Goal: Navigation & Orientation: Find specific page/section

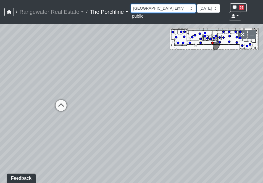
click at [168, 8] on select "Entry [GEOGRAPHIC_DATA] Kitchen Lounge Lounge Entry Mailroom Entry Seating Cowo…" at bounding box center [163, 8] width 65 height 9
click at [131, 4] on select "Entry [GEOGRAPHIC_DATA] Kitchen Lounge Lounge Entry Mailroom Entry Seating Cowo…" at bounding box center [163, 8] width 65 height 9
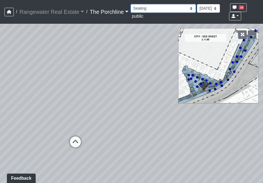
click at [157, 10] on select "Entry [GEOGRAPHIC_DATA] Kitchen Lounge Lounge Entry Mailroom Entry Seating Cowo…" at bounding box center [163, 8] width 65 height 9
click at [131, 4] on select "Entry [GEOGRAPHIC_DATA] Kitchen Lounge Lounge Entry Mailroom Entry Seating Cowo…" at bounding box center [163, 8] width 65 height 9
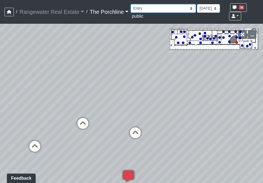
click at [154, 12] on select "Entry [GEOGRAPHIC_DATA] Kitchen Lounge Lounge Entry Mailroom Entry Seating Cowo…" at bounding box center [163, 8] width 65 height 9
click at [115, 67] on div "Loading... Restrooms Hallway Loading... Clubroom - [GEOGRAPHIC_DATA] Entry Load…" at bounding box center [131, 103] width 263 height 159
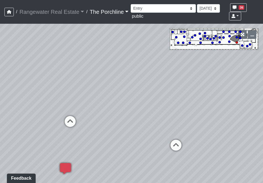
drag, startPoint x: 145, startPoint y: 75, endPoint x: -26, endPoint y: 34, distance: 175.6
click at [0, 34] on html "/ Rangewater Real Estate Rangewater Real Estate Loading... / The Porchline The …" at bounding box center [131, 91] width 263 height 183
drag, startPoint x: 58, startPoint y: 43, endPoint x: 42, endPoint y: 49, distance: 17.6
click at [44, 48] on div "Loading... Restrooms Hallway Loading... Clubroom - [GEOGRAPHIC_DATA] Entry Load…" at bounding box center [131, 103] width 263 height 159
click at [161, 92] on icon at bounding box center [158, 100] width 17 height 17
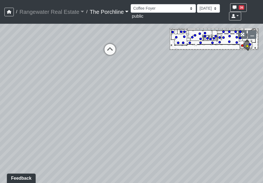
click at [112, 45] on icon at bounding box center [110, 52] width 17 height 17
drag, startPoint x: 172, startPoint y: 60, endPoint x: 114, endPoint y: 72, distance: 58.5
click at [114, 72] on div "Loading... Restrooms Hallway Loading... Clubroom - [GEOGRAPHIC_DATA] Entry Load…" at bounding box center [131, 103] width 263 height 159
drag, startPoint x: 191, startPoint y: 75, endPoint x: 133, endPoint y: 72, distance: 57.8
click at [131, 72] on div "Loading... Restrooms Hallway Loading... Clubroom - [GEOGRAPHIC_DATA] Entry Load…" at bounding box center [131, 103] width 263 height 159
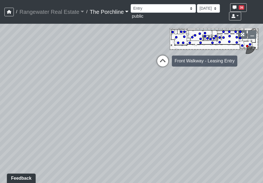
click at [158, 56] on icon at bounding box center [162, 64] width 17 height 17
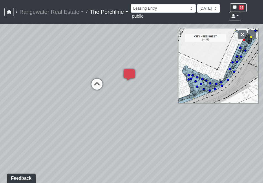
click at [99, 79] on icon at bounding box center [97, 87] width 17 height 17
drag, startPoint x: 116, startPoint y: 75, endPoint x: 187, endPoint y: 84, distance: 71.3
click at [165, 81] on div "Loading... Restrooms Hallway Loading... Clubroom - [GEOGRAPHIC_DATA] Entry Load…" at bounding box center [131, 103] width 263 height 159
click at [158, 94] on icon at bounding box center [160, 102] width 17 height 17
drag, startPoint x: 84, startPoint y: 84, endPoint x: 204, endPoint y: 87, distance: 120.2
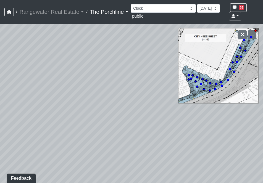
click at [203, 88] on div "Loading... Restrooms Hallway Loading... Clubroom - [GEOGRAPHIC_DATA] Entry Load…" at bounding box center [131, 103] width 263 height 159
drag, startPoint x: 122, startPoint y: 76, endPoint x: 74, endPoint y: 96, distance: 51.2
click at [73, 96] on div "Loading... Restrooms Hallway Loading... Clubroom - [GEOGRAPHIC_DATA] Entry Load…" at bounding box center [131, 103] width 263 height 159
drag, startPoint x: 221, startPoint y: 108, endPoint x: 122, endPoint y: 103, distance: 99.3
click at [123, 104] on div "Loading... Restrooms Hallway Loading... Clubroom - [GEOGRAPHIC_DATA] Entry Load…" at bounding box center [131, 103] width 263 height 159
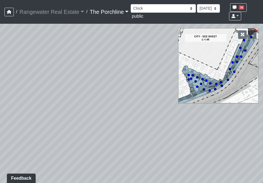
drag, startPoint x: 126, startPoint y: 101, endPoint x: 111, endPoint y: 104, distance: 14.7
click at [111, 104] on div "Loading... Restrooms Hallway Loading... Clubroom - [GEOGRAPHIC_DATA] Entry Load…" at bounding box center [131, 103] width 263 height 159
drag, startPoint x: 141, startPoint y: 88, endPoint x: 139, endPoint y: 93, distance: 5.4
click at [139, 93] on div "Loading... Restrooms Hallway Loading... Clubroom - [GEOGRAPHIC_DATA] Entry Load…" at bounding box center [131, 103] width 263 height 159
drag, startPoint x: 93, startPoint y: 116, endPoint x: 100, endPoint y: 112, distance: 7.4
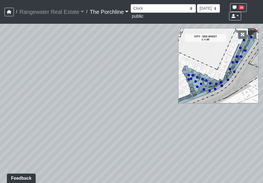
click at [100, 112] on div "Loading... Restrooms Hallway Loading... Clubroom - [GEOGRAPHIC_DATA] Entry Load…" at bounding box center [131, 103] width 263 height 159
drag, startPoint x: 144, startPoint y: 102, endPoint x: 134, endPoint y: 108, distance: 11.5
click at [134, 108] on div "Loading... Restrooms Hallway Loading... Clubroom - [GEOGRAPHIC_DATA] Entry Load…" at bounding box center [131, 103] width 263 height 159
drag, startPoint x: 114, startPoint y: 130, endPoint x: 118, endPoint y: 120, distance: 10.4
click at [117, 121] on div "Loading... Restrooms Hallway Loading... Clubroom - [GEOGRAPHIC_DATA] Entry Load…" at bounding box center [131, 103] width 263 height 159
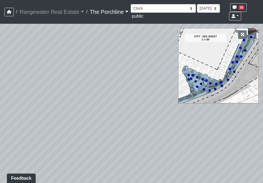
drag, startPoint x: 126, startPoint y: 80, endPoint x: 120, endPoint y: 80, distance: 5.3
click at [120, 80] on div "Loading... Restrooms Hallway Loading... Clubroom - [GEOGRAPHIC_DATA] Entry Load…" at bounding box center [131, 103] width 263 height 159
drag, startPoint x: 263, startPoint y: 182, endPoint x: 269, endPoint y: 185, distance: 7.4
click at [263, 183] on html "/ Rangewater Real Estate Rangewater Real Estate Loading... / The Porchline The …" at bounding box center [131, 91] width 263 height 183
drag, startPoint x: 262, startPoint y: 183, endPoint x: 251, endPoint y: 199, distance: 19.2
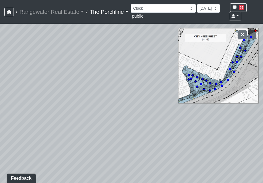
click at [251, 183] on html "/ Rangewater Real Estate Rangewater Real Estate Loading... / The Porchline The …" at bounding box center [131, 91] width 263 height 183
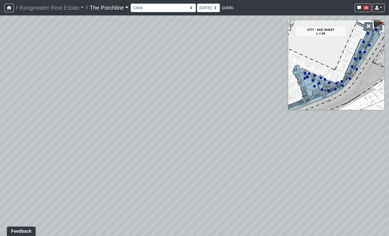
drag, startPoint x: 216, startPoint y: 103, endPoint x: 225, endPoint y: 106, distance: 10.2
click at [225, 106] on div "Loading... Restrooms Hallway Loading... Clubroom - [GEOGRAPHIC_DATA] Entry Load…" at bounding box center [194, 125] width 389 height 221
drag, startPoint x: 207, startPoint y: 98, endPoint x: 213, endPoint y: 146, distance: 49.0
click at [213, 146] on div "Loading... Restrooms Hallway Loading... Clubroom - [GEOGRAPHIC_DATA] Entry Load…" at bounding box center [194, 125] width 389 height 221
drag, startPoint x: 177, startPoint y: 133, endPoint x: 184, endPoint y: 136, distance: 7.9
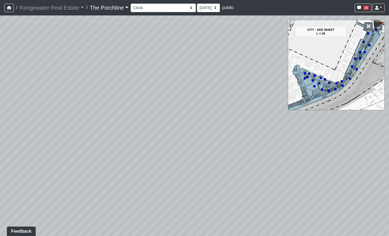
click at [184, 137] on div "Loading... Restrooms Hallway Loading... Clubroom - [GEOGRAPHIC_DATA] Entry Load…" at bounding box center [194, 125] width 389 height 221
drag, startPoint x: 198, startPoint y: 131, endPoint x: 203, endPoint y: 125, distance: 8.2
click at [203, 125] on div "Loading... Restrooms Hallway Loading... Clubroom - [GEOGRAPHIC_DATA] Entry Load…" at bounding box center [194, 125] width 389 height 221
drag, startPoint x: 223, startPoint y: 165, endPoint x: 236, endPoint y: 147, distance: 23.0
click at [236, 147] on div "Loading... Restrooms Hallway Loading... Clubroom - [GEOGRAPHIC_DATA] Entry Load…" at bounding box center [194, 125] width 389 height 221
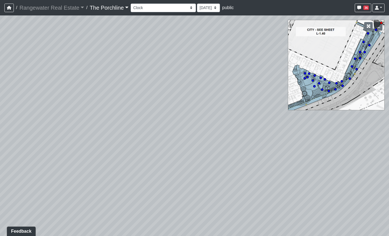
click at [232, 164] on div "Loading... Restrooms Hallway Loading... Clubroom - [GEOGRAPHIC_DATA] Entry Load…" at bounding box center [194, 125] width 389 height 221
drag, startPoint x: 209, startPoint y: 138, endPoint x: 200, endPoint y: 137, distance: 9.2
click at [200, 137] on div "Loading... Restrooms Hallway Loading... Clubroom - [GEOGRAPHIC_DATA] Entry Load…" at bounding box center [194, 125] width 389 height 221
drag, startPoint x: 174, startPoint y: 192, endPoint x: 215, endPoint y: 168, distance: 47.7
click at [212, 171] on div "Loading... Restrooms Hallway Loading... Clubroom - [GEOGRAPHIC_DATA] Entry Load…" at bounding box center [194, 125] width 389 height 221
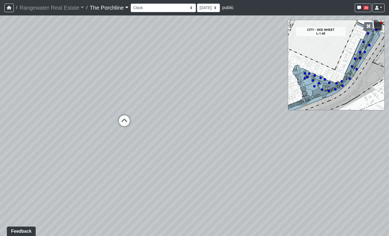
drag, startPoint x: 56, startPoint y: 145, endPoint x: 88, endPoint y: 148, distance: 31.6
click at [88, 148] on div "Loading... Restrooms Hallway Loading... Clubroom - [GEOGRAPHIC_DATA] Entry Load…" at bounding box center [194, 125] width 389 height 221
drag, startPoint x: 180, startPoint y: 173, endPoint x: 167, endPoint y: 180, distance: 14.1
click at [167, 180] on div "Loading... Restrooms Hallway Loading... Clubroom - [GEOGRAPHIC_DATA] Entry Load…" at bounding box center [194, 125] width 389 height 221
click at [154, 7] on select "Entry [GEOGRAPHIC_DATA] Kitchen Lounge Lounge Entry Mailroom Entry Seating Cowo…" at bounding box center [163, 8] width 65 height 9
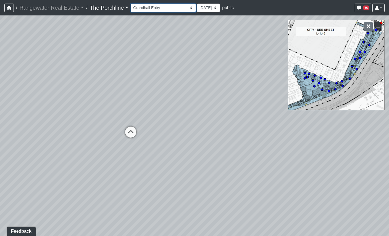
click at [131, 4] on select "Entry [GEOGRAPHIC_DATA] Kitchen Lounge Lounge Entry Mailroom Entry Seating Cowo…" at bounding box center [163, 8] width 65 height 9
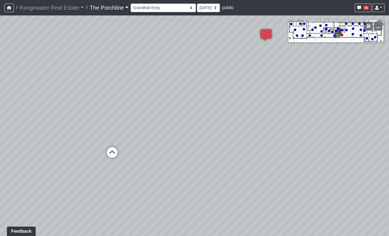
drag, startPoint x: 244, startPoint y: 122, endPoint x: 50, endPoint y: 69, distance: 200.8
click at [102, 82] on div "Loading... Restrooms Hallway Loading... Clubroom - [GEOGRAPHIC_DATA] Entry Load…" at bounding box center [194, 125] width 389 height 221
drag, startPoint x: 171, startPoint y: 136, endPoint x: 163, endPoint y: 142, distance: 10.0
click at [165, 144] on div "Loading... Restrooms Hallway Loading... Clubroom - [GEOGRAPHIC_DATA] Entry Load…" at bounding box center [194, 125] width 389 height 221
click at [223, 114] on icon at bounding box center [227, 111] width 17 height 17
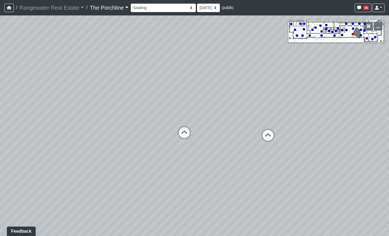
drag, startPoint x: 186, startPoint y: 95, endPoint x: 209, endPoint y: 116, distance: 31.3
click at [209, 116] on div "Loading... Restrooms Hallway Loading... Clubroom - [GEOGRAPHIC_DATA] Entry Load…" at bounding box center [194, 125] width 389 height 221
drag, startPoint x: 192, startPoint y: 109, endPoint x: 201, endPoint y: 114, distance: 10.1
click at [201, 114] on div "Loading... Restrooms Hallway Loading... Clubroom - [GEOGRAPHIC_DATA] Entry Load…" at bounding box center [194, 125] width 389 height 221
click at [196, 139] on icon at bounding box center [196, 144] width 17 height 17
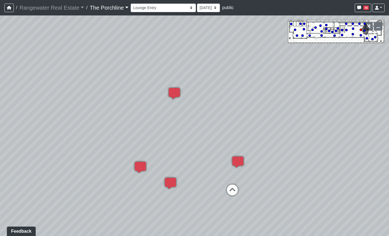
drag, startPoint x: 264, startPoint y: 120, endPoint x: 192, endPoint y: 126, distance: 72.6
click at [192, 126] on div "Loading... Restrooms Hallway Loading... Clubroom - [GEOGRAPHIC_DATA] Entry Load…" at bounding box center [194, 125] width 389 height 221
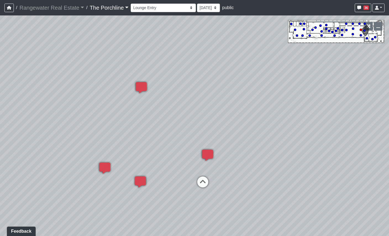
drag, startPoint x: 253, startPoint y: 135, endPoint x: 239, endPoint y: 134, distance: 13.3
click at [239, 134] on div "Loading... Restrooms Hallway Loading... Clubroom - [GEOGRAPHIC_DATA] Entry Load…" at bounding box center [194, 125] width 389 height 221
click at [175, 121] on div "Loading... Restrooms Hallway Loading... Clubroom - [GEOGRAPHIC_DATA] Entry Load…" at bounding box center [194, 125] width 389 height 221
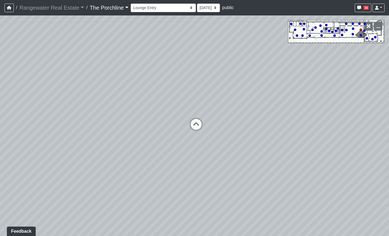
drag, startPoint x: 233, startPoint y: 117, endPoint x: 121, endPoint y: 115, distance: 111.9
click at [140, 117] on div "Loading... Restrooms Hallway Loading... Clubroom - [GEOGRAPHIC_DATA] Entry Load…" at bounding box center [194, 125] width 389 height 221
drag, startPoint x: 156, startPoint y: 119, endPoint x: 299, endPoint y: 131, distance: 143.6
click at [263, 130] on div "Loading... Restrooms Hallway Loading... Clubroom - [GEOGRAPHIC_DATA] Entry Load…" at bounding box center [194, 125] width 389 height 221
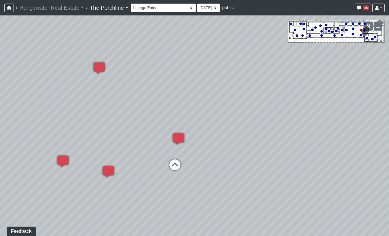
drag, startPoint x: 161, startPoint y: 128, endPoint x: 247, endPoint y: 114, distance: 87.0
click at [247, 114] on div "Loading... Restrooms Hallway Loading... Clubroom - [GEOGRAPHIC_DATA] Entry Load…" at bounding box center [194, 125] width 389 height 221
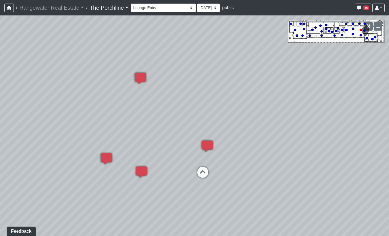
drag, startPoint x: 171, startPoint y: 109, endPoint x: 216, endPoint y: 117, distance: 45.8
click at [216, 117] on div "Loading... Restrooms Hallway Loading... Clubroom - [GEOGRAPHIC_DATA] Entry Load…" at bounding box center [194, 125] width 389 height 221
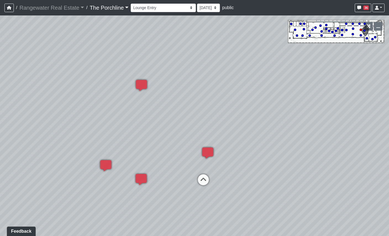
drag, startPoint x: 125, startPoint y: 90, endPoint x: 125, endPoint y: 97, distance: 6.9
click at [125, 97] on div "Loading... Restrooms Hallway Loading... Clubroom - [GEOGRAPHIC_DATA] Entry Load…" at bounding box center [194, 125] width 389 height 221
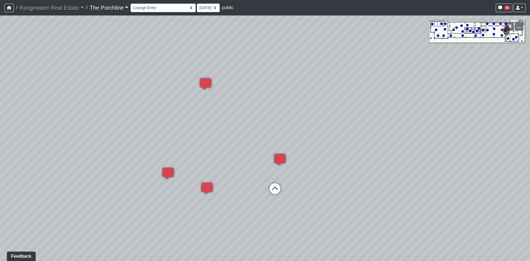
drag, startPoint x: 368, startPoint y: 146, endPoint x: 369, endPoint y: 136, distance: 10.2
click at [263, 136] on div "Loading... Restrooms Hallway Loading... Clubroom - [GEOGRAPHIC_DATA] Entry Load…" at bounding box center [265, 138] width 530 height 246
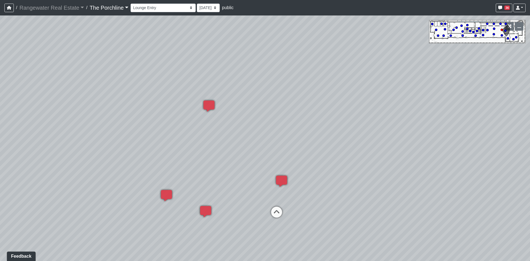
drag, startPoint x: 346, startPoint y: 172, endPoint x: 348, endPoint y: 194, distance: 21.6
click at [263, 183] on div "Loading... Restrooms Hallway Loading... Clubroom - [GEOGRAPHIC_DATA] Entry Load…" at bounding box center [265, 138] width 530 height 246
click at [263, 183] on icon at bounding box center [276, 212] width 17 height 17
drag, startPoint x: 299, startPoint y: 152, endPoint x: 304, endPoint y: 235, distance: 83.0
click at [263, 183] on div "Loading... Restrooms Hallway Loading... Clubroom - [GEOGRAPHIC_DATA] Entry Load…" at bounding box center [265, 138] width 530 height 246
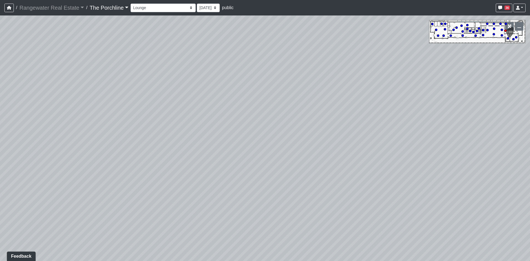
drag, startPoint x: 310, startPoint y: 141, endPoint x: 266, endPoint y: 215, distance: 86.6
click at [263, 183] on div "Loading... Restrooms Hallway Loading... Clubroom - [GEOGRAPHIC_DATA] Entry Load…" at bounding box center [265, 138] width 530 height 246
drag, startPoint x: 164, startPoint y: 117, endPoint x: 308, endPoint y: 145, distance: 147.3
click at [263, 145] on div "Loading... Restrooms Hallway Loading... Clubroom - [GEOGRAPHIC_DATA] Entry Load…" at bounding box center [265, 138] width 530 height 246
drag, startPoint x: 241, startPoint y: 172, endPoint x: 308, endPoint y: 64, distance: 127.6
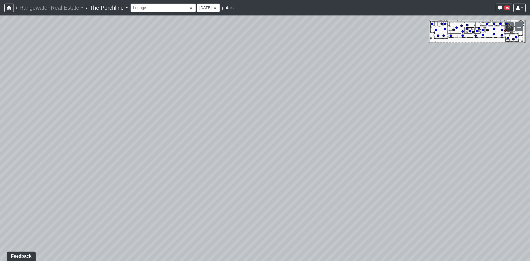
click at [263, 57] on div "Loading... Restrooms Hallway Loading... Clubroom - [GEOGRAPHIC_DATA] Entry Load…" at bounding box center [265, 138] width 530 height 246
drag, startPoint x: 310, startPoint y: 150, endPoint x: 246, endPoint y: 83, distance: 92.4
click at [201, 75] on div "Loading... Restrooms Hallway Loading... Clubroom - [GEOGRAPHIC_DATA] Entry Load…" at bounding box center [265, 138] width 530 height 246
drag, startPoint x: 320, startPoint y: 115, endPoint x: 182, endPoint y: 158, distance: 144.2
click at [190, 157] on div "Loading... Restrooms Hallway Loading... Clubroom - [GEOGRAPHIC_DATA] Entry Load…" at bounding box center [265, 138] width 530 height 246
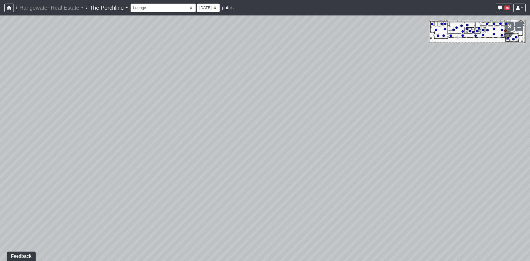
drag, startPoint x: 259, startPoint y: 153, endPoint x: 130, endPoint y: 170, distance: 130.1
click at [150, 167] on div "Loading... Restrooms Hallway Loading... Clubroom - [GEOGRAPHIC_DATA] Entry Load…" at bounding box center [265, 138] width 530 height 246
drag, startPoint x: 289, startPoint y: 148, endPoint x: 172, endPoint y: 142, distance: 117.3
click at [172, 142] on div "Loading... Restrooms Hallway Loading... Clubroom - [GEOGRAPHIC_DATA] Entry Load…" at bounding box center [265, 138] width 530 height 246
drag, startPoint x: 269, startPoint y: 164, endPoint x: 282, endPoint y: 118, distance: 48.0
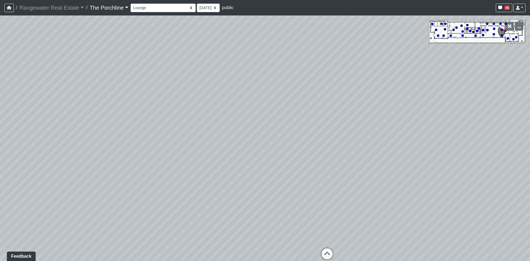
click at [263, 119] on div "Loading... Restrooms Hallway Loading... Clubroom - [GEOGRAPHIC_DATA] Entry Load…" at bounding box center [265, 138] width 530 height 246
click at [263, 183] on icon at bounding box center [327, 196] width 17 height 17
click at [263, 154] on icon at bounding box center [348, 158] width 17 height 17
drag, startPoint x: 203, startPoint y: 128, endPoint x: 283, endPoint y: 154, distance: 84.0
click at [263, 148] on div "Loading... Restrooms Hallway Loading... Clubroom - [GEOGRAPHIC_DATA] Entry Load…" at bounding box center [265, 138] width 530 height 246
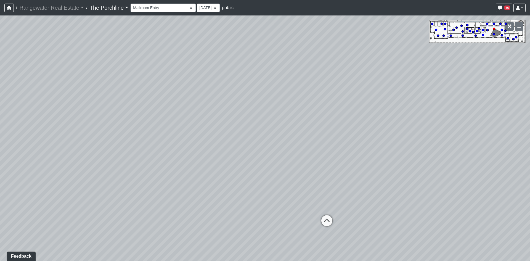
click at [263, 151] on div "Loading... Restrooms Hallway Loading... Clubroom - [GEOGRAPHIC_DATA] Entry Load…" at bounding box center [265, 138] width 530 height 246
drag, startPoint x: 322, startPoint y: 151, endPoint x: 318, endPoint y: 136, distance: 15.5
click at [263, 136] on div "Loading... Restrooms Hallway Loading... Clubroom - [GEOGRAPHIC_DATA] Entry Load…" at bounding box center [265, 138] width 530 height 246
click at [263, 169] on icon at bounding box center [265, 173] width 17 height 17
click at [263, 183] on div "Loading... Restrooms Hallway Loading... Clubroom - [GEOGRAPHIC_DATA] Entry Load…" at bounding box center [265, 138] width 530 height 246
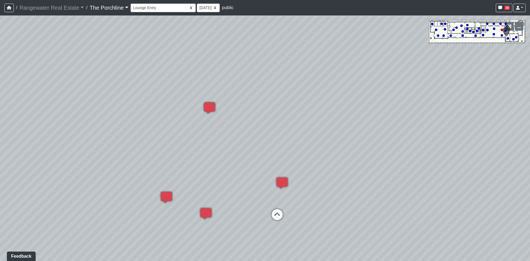
drag, startPoint x: 236, startPoint y: 149, endPoint x: 235, endPoint y: 159, distance: 9.5
click at [235, 159] on div "Loading... Restrooms Hallway Loading... Clubroom - [GEOGRAPHIC_DATA] Entry Load…" at bounding box center [265, 138] width 530 height 246
drag, startPoint x: 320, startPoint y: 212, endPoint x: 322, endPoint y: 208, distance: 3.8
click at [263, 183] on div "Loading... Restrooms Hallway Loading... Clubroom - [GEOGRAPHIC_DATA] Entry Load…" at bounding box center [265, 138] width 530 height 246
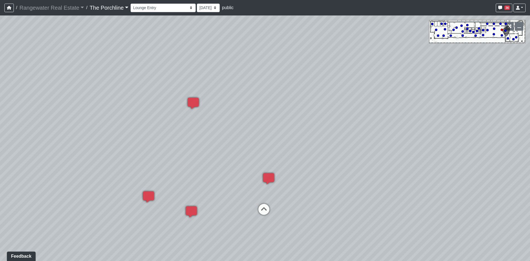
drag, startPoint x: 348, startPoint y: 174, endPoint x: 230, endPoint y: 156, distance: 118.6
click at [255, 160] on div "Loading... Restrooms Hallway Loading... Clubroom - [GEOGRAPHIC_DATA] Entry Load…" at bounding box center [265, 138] width 530 height 246
drag, startPoint x: 240, startPoint y: 151, endPoint x: 133, endPoint y: 140, distance: 108.3
click at [134, 140] on div "Loading... Restrooms Hallway Loading... Clubroom - [GEOGRAPHIC_DATA] Entry Load…" at bounding box center [265, 138] width 530 height 246
drag, startPoint x: 349, startPoint y: 150, endPoint x: 150, endPoint y: 142, distance: 199.1
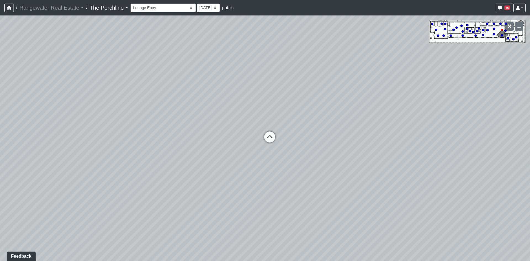
click at [163, 143] on div "Loading... Restrooms Hallway Loading... Clubroom - [GEOGRAPHIC_DATA] Entry Load…" at bounding box center [265, 138] width 530 height 246
click at [212, 107] on icon at bounding box center [206, 112] width 17 height 17
drag, startPoint x: 299, startPoint y: 120, endPoint x: 244, endPoint y: 137, distance: 57.4
click at [244, 137] on div "Loading... Restrooms Hallway Loading... Clubroom - [GEOGRAPHIC_DATA] Entry Load…" at bounding box center [265, 138] width 530 height 246
click at [237, 120] on icon at bounding box center [240, 120] width 17 height 17
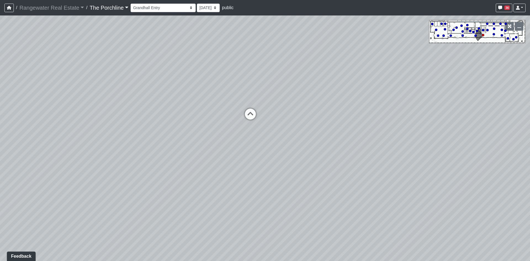
drag, startPoint x: 159, startPoint y: 116, endPoint x: 141, endPoint y: 113, distance: 17.3
click at [141, 113] on div "Loading... Restrooms Hallway Loading... Clubroom - [GEOGRAPHIC_DATA] Entry Load…" at bounding box center [265, 138] width 530 height 246
drag, startPoint x: 281, startPoint y: 148, endPoint x: 87, endPoint y: 92, distance: 202.0
click at [87, 92] on div "Loading... Restrooms Hallway Loading... Clubroom - [GEOGRAPHIC_DATA] Entry Load…" at bounding box center [265, 138] width 530 height 246
drag, startPoint x: 234, startPoint y: 107, endPoint x: 120, endPoint y: 149, distance: 121.3
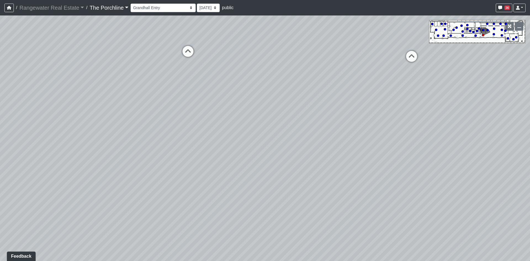
click at [122, 147] on div "Loading... Restrooms Hallway Loading... Clubroom - [GEOGRAPHIC_DATA] Entry Load…" at bounding box center [265, 138] width 530 height 246
click at [263, 83] on icon at bounding box center [315, 82] width 17 height 17
click at [263, 119] on div "Loading... Restrooms Hallway Loading... Clubroom - [GEOGRAPHIC_DATA] Entry Load…" at bounding box center [265, 138] width 530 height 246
drag, startPoint x: 189, startPoint y: 132, endPoint x: 333, endPoint y: 131, distance: 144.8
click at [263, 132] on div "Loading... Restrooms Hallway Loading... Clubroom - [GEOGRAPHIC_DATA] Entry Load…" at bounding box center [265, 138] width 530 height 246
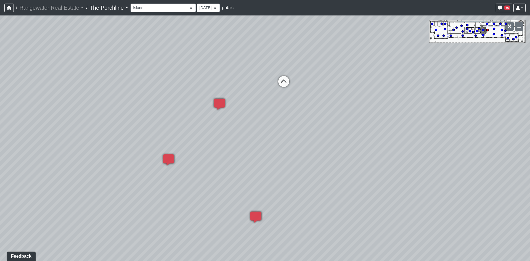
drag, startPoint x: 208, startPoint y: 114, endPoint x: 363, endPoint y: 184, distance: 169.8
click at [263, 183] on div "Loading... Restrooms Hallway Loading... Clubroom - [GEOGRAPHIC_DATA] Entry Load…" at bounding box center [265, 138] width 530 height 246
click at [161, 5] on select "Entry [GEOGRAPHIC_DATA] Kitchen Lounge Lounge Entry Mailroom Entry Seating Cowo…" at bounding box center [163, 8] width 65 height 9
click at [131, 4] on select "Entry [GEOGRAPHIC_DATA] Kitchen Lounge Lounge Entry Mailroom Entry Seating Cowo…" at bounding box center [163, 8] width 65 height 9
drag, startPoint x: 211, startPoint y: 133, endPoint x: 254, endPoint y: 131, distance: 44.0
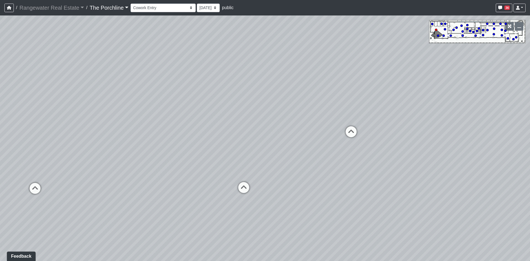
click at [254, 131] on div "Loading... Restrooms Hallway Loading... Clubroom - [GEOGRAPHIC_DATA] Entry Load…" at bounding box center [265, 138] width 530 height 246
drag, startPoint x: 104, startPoint y: 197, endPoint x: 108, endPoint y: 200, distance: 5.1
click at [110, 183] on div "Loading... Restrooms Hallway Loading... Clubroom - [GEOGRAPHIC_DATA] Entry Load…" at bounding box center [265, 138] width 530 height 246
click at [63, 183] on icon at bounding box center [56, 194] width 17 height 17
drag, startPoint x: 220, startPoint y: 175, endPoint x: 168, endPoint y: 208, distance: 61.2
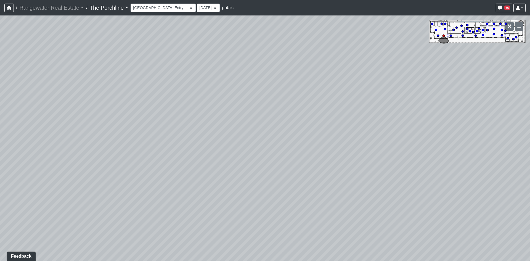
click at [168, 183] on div "Loading... Restrooms Hallway Loading... Clubroom - [GEOGRAPHIC_DATA] Entry Load…" at bounding box center [265, 138] width 530 height 246
drag, startPoint x: 402, startPoint y: 173, endPoint x: 280, endPoint y: 146, distance: 124.9
click at [263, 146] on div "Loading... Restrooms Hallway Loading... Clubroom - [GEOGRAPHIC_DATA] Entry Load…" at bounding box center [265, 138] width 530 height 246
drag, startPoint x: 407, startPoint y: 120, endPoint x: 372, endPoint y: 136, distance: 38.9
click at [263, 136] on div "Loading... Restrooms Hallway Loading... Clubroom - [GEOGRAPHIC_DATA] Entry Load…" at bounding box center [265, 138] width 530 height 246
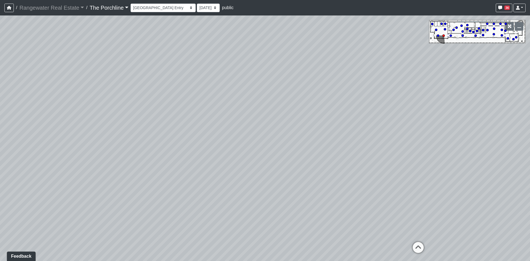
drag, startPoint x: 316, startPoint y: 126, endPoint x: 302, endPoint y: 133, distance: 15.7
click at [263, 135] on div "Loading... Restrooms Hallway Loading... Clubroom - [GEOGRAPHIC_DATA] Entry Load…" at bounding box center [265, 138] width 530 height 246
drag, startPoint x: 391, startPoint y: 141, endPoint x: 378, endPoint y: 136, distance: 14.3
click at [263, 136] on div "Loading... Restrooms Hallway Loading... Clubroom - [GEOGRAPHIC_DATA] Entry Load…" at bounding box center [265, 138] width 530 height 246
click at [250, 149] on div "Loading... Restrooms Hallway Loading... Clubroom - [GEOGRAPHIC_DATA] Entry Load…" at bounding box center [265, 138] width 530 height 246
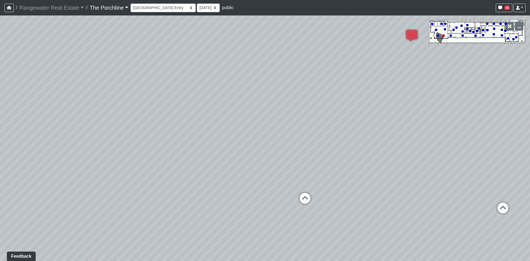
drag, startPoint x: 268, startPoint y: 180, endPoint x: 187, endPoint y: 157, distance: 84.0
click at [187, 157] on div "Loading... Restrooms Hallway Loading... Clubroom - [GEOGRAPHIC_DATA] Entry Load…" at bounding box center [265, 138] width 530 height 246
drag, startPoint x: 361, startPoint y: 161, endPoint x: 243, endPoint y: 155, distance: 117.8
click at [243, 155] on div "Loading... Restrooms Hallway Loading... Clubroom - [GEOGRAPHIC_DATA] Entry Load…" at bounding box center [265, 138] width 530 height 246
drag, startPoint x: 319, startPoint y: 155, endPoint x: 241, endPoint y: 150, distance: 78.6
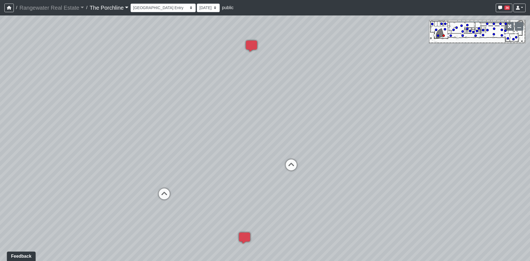
click at [241, 150] on div "Loading... Restrooms Hallway Loading... Clubroom - [GEOGRAPHIC_DATA] Entry Load…" at bounding box center [265, 138] width 530 height 246
drag, startPoint x: 222, startPoint y: 120, endPoint x: 241, endPoint y: 121, distance: 19.1
click at [241, 121] on div "Loading... Restrooms Hallway Loading... Clubroom - [GEOGRAPHIC_DATA] Entry Load…" at bounding box center [265, 138] width 530 height 246
click at [184, 183] on icon at bounding box center [180, 194] width 17 height 17
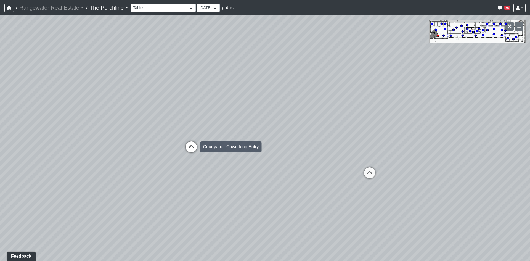
click at [195, 153] on icon at bounding box center [191, 149] width 17 height 17
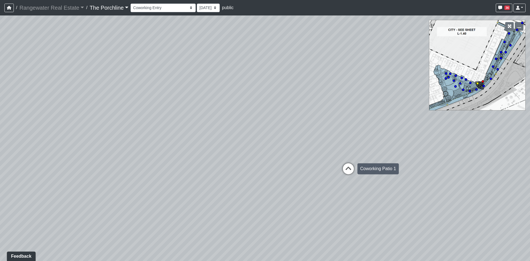
click at [263, 168] on icon at bounding box center [348, 171] width 17 height 17
drag, startPoint x: 311, startPoint y: 135, endPoint x: 238, endPoint y: 132, distance: 72.5
click at [242, 133] on div "Loading... Restrooms Hallway Loading... Clubroom - [GEOGRAPHIC_DATA] Entry Load…" at bounding box center [265, 138] width 530 height 246
click at [263, 172] on icon at bounding box center [334, 175] width 17 height 17
drag, startPoint x: 388, startPoint y: 135, endPoint x: 262, endPoint y: 137, distance: 126.3
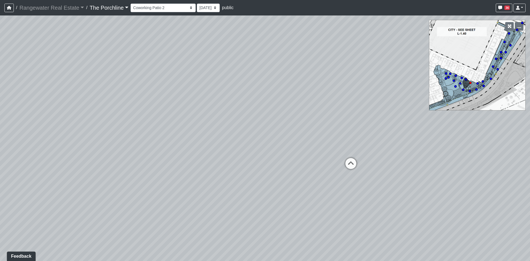
click at [262, 137] on div "Loading... Restrooms Hallway Loading... Clubroom - [GEOGRAPHIC_DATA] Entry Load…" at bounding box center [265, 138] width 530 height 246
click at [263, 165] on div "Loading... Restrooms Hallway Loading... Clubroom - [GEOGRAPHIC_DATA] Entry Load…" at bounding box center [265, 138] width 530 height 246
click at [263, 164] on icon at bounding box center [328, 164] width 17 height 17
click at [263, 152] on icon at bounding box center [295, 149] width 17 height 17
drag, startPoint x: 164, startPoint y: 133, endPoint x: 240, endPoint y: 141, distance: 76.4
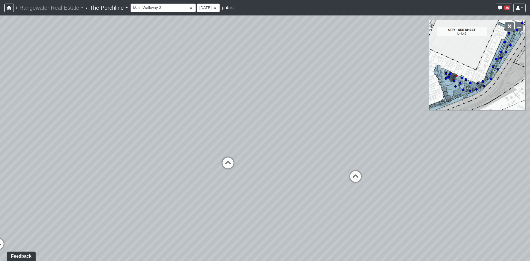
click at [240, 141] on div "Loading... Restrooms Hallway Loading... Clubroom - [GEOGRAPHIC_DATA] Entry Load…" at bounding box center [265, 138] width 530 height 246
click at [263, 130] on div "Loading... Restrooms Hallway Loading... Clubroom - [GEOGRAPHIC_DATA] Entry Load…" at bounding box center [265, 138] width 530 height 246
click at [263, 170] on icon at bounding box center [338, 174] width 17 height 17
drag, startPoint x: 328, startPoint y: 154, endPoint x: 282, endPoint y: 144, distance: 47.1
click at [263, 146] on div "Loading... Restrooms Hallway Loading... Clubroom - [GEOGRAPHIC_DATA] Entry Load…" at bounding box center [265, 138] width 530 height 246
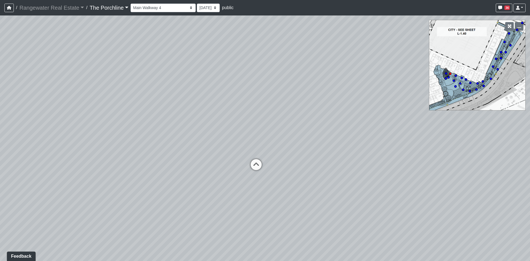
click at [263, 164] on div "Loading... Restrooms Hallway Loading... Clubroom - [GEOGRAPHIC_DATA] Entry Load…" at bounding box center [265, 138] width 530 height 246
click at [259, 164] on icon at bounding box center [256, 167] width 17 height 17
drag, startPoint x: 297, startPoint y: 154, endPoint x: 213, endPoint y: 152, distance: 83.5
click at [213, 152] on div "Loading... Restrooms Hallway Loading... Clubroom - [GEOGRAPHIC_DATA] Entry Load…" at bounding box center [265, 138] width 530 height 246
drag, startPoint x: 269, startPoint y: 124, endPoint x: 277, endPoint y: 120, distance: 8.8
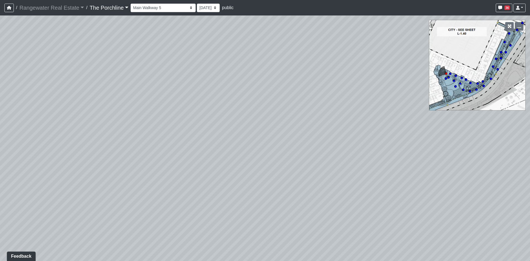
click at [263, 120] on div "Loading... Restrooms Hallway Loading... Clubroom - [GEOGRAPHIC_DATA] Entry Load…" at bounding box center [265, 138] width 530 height 246
drag, startPoint x: 228, startPoint y: 117, endPoint x: 339, endPoint y: 120, distance: 111.7
click at [263, 117] on div "Loading... Restrooms Hallway Loading... Clubroom - [GEOGRAPHIC_DATA] Entry Load…" at bounding box center [265, 138] width 530 height 246
drag, startPoint x: 173, startPoint y: 123, endPoint x: 76, endPoint y: 116, distance: 96.9
click at [88, 116] on div "Loading... Restrooms Hallway Loading... Clubroom - [GEOGRAPHIC_DATA] Entry Load…" at bounding box center [265, 138] width 530 height 246
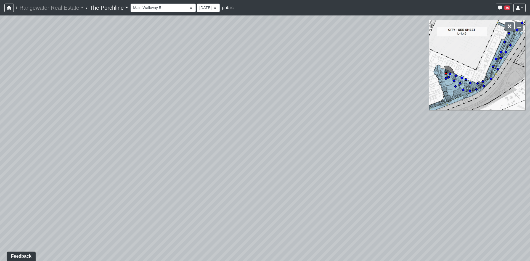
click at [81, 120] on div "Loading... Restrooms Hallway Loading... Clubroom - [GEOGRAPHIC_DATA] Entry Load…" at bounding box center [265, 138] width 530 height 246
drag, startPoint x: 231, startPoint y: 120, endPoint x: 165, endPoint y: 124, distance: 66.2
click at [166, 124] on div "Loading... Restrooms Hallway Loading... Clubroom - [GEOGRAPHIC_DATA] Entry Load…" at bounding box center [265, 138] width 530 height 246
drag, startPoint x: 375, startPoint y: 139, endPoint x: 193, endPoint y: 133, distance: 181.6
click at [193, 133] on div "Loading... Restrooms Hallway Loading... Clubroom - [GEOGRAPHIC_DATA] Entry Load…" at bounding box center [265, 138] width 530 height 246
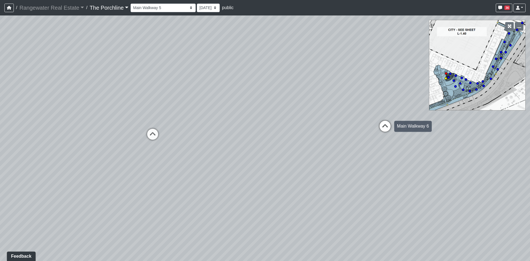
click at [263, 125] on icon at bounding box center [385, 129] width 17 height 17
drag, startPoint x: 291, startPoint y: 115, endPoint x: 313, endPoint y: 117, distance: 21.9
click at [263, 117] on div "Loading... Restrooms Hallway Loading... Clubroom - [GEOGRAPHIC_DATA] Entry Load…" at bounding box center [265, 138] width 530 height 246
drag, startPoint x: 323, startPoint y: 119, endPoint x: 229, endPoint y: 123, distance: 94.0
click at [229, 123] on div "Loading... Restrooms Hallway Loading... Clubroom - [GEOGRAPHIC_DATA] Entry Load…" at bounding box center [265, 138] width 530 height 246
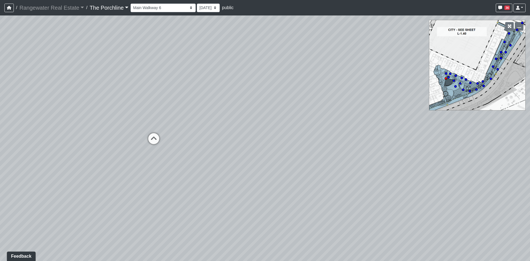
drag, startPoint x: 398, startPoint y: 142, endPoint x: 282, endPoint y: 137, distance: 116.2
click at [263, 137] on div "Loading... Restrooms Hallway Loading... Clubroom - [GEOGRAPHIC_DATA] Entry Load…" at bounding box center [265, 138] width 530 height 246
click at [212, 119] on div "Loading... Restrooms Hallway Loading... Clubroom - [GEOGRAPHIC_DATA] Entry Load…" at bounding box center [265, 138] width 530 height 246
drag, startPoint x: 136, startPoint y: 160, endPoint x: 205, endPoint y: 170, distance: 70.1
click at [205, 171] on div "Loading... Restrooms Hallway Loading... Clubroom - [GEOGRAPHIC_DATA] Entry Load…" at bounding box center [265, 138] width 530 height 246
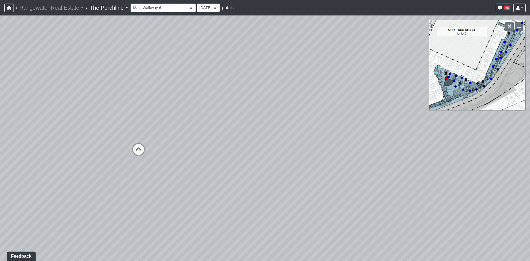
click at [140, 150] on icon at bounding box center [138, 152] width 17 height 17
drag, startPoint x: 264, startPoint y: 140, endPoint x: 130, endPoint y: 144, distance: 133.5
click at [137, 146] on div "Loading... Restrooms Hallway Loading... Clubroom - [GEOGRAPHIC_DATA] Entry Load…" at bounding box center [265, 138] width 530 height 246
drag, startPoint x: 297, startPoint y: 146, endPoint x: 103, endPoint y: 138, distance: 194.1
click at [109, 138] on div "Loading... Restrooms Hallway Loading... Clubroom - [GEOGRAPHIC_DATA] Entry Load…" at bounding box center [265, 138] width 530 height 246
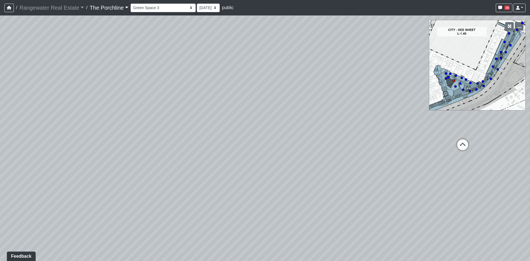
drag, startPoint x: 324, startPoint y: 121, endPoint x: 286, endPoint y: 121, distance: 38.4
click at [263, 120] on div "Loading... Restrooms Hallway Loading... Clubroom - [GEOGRAPHIC_DATA] Entry Load…" at bounding box center [265, 138] width 530 height 246
click at [159, 7] on select "Entry [GEOGRAPHIC_DATA] Kitchen Lounge Lounge Entry Mailroom Entry Seating Cowo…" at bounding box center [163, 8] width 65 height 9
click at [131, 4] on select "Entry [GEOGRAPHIC_DATA] Kitchen Lounge Lounge Entry Mailroom Entry Seating Cowo…" at bounding box center [163, 8] width 65 height 9
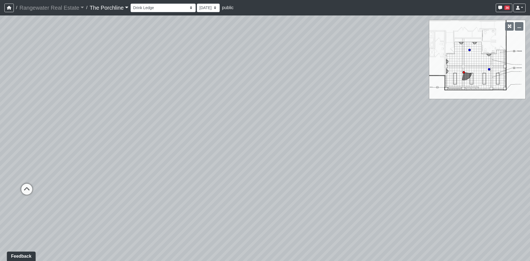
drag, startPoint x: 158, startPoint y: 195, endPoint x: 189, endPoint y: 183, distance: 33.6
click at [189, 183] on div "Loading... Restrooms Hallway Loading... Clubroom - [GEOGRAPHIC_DATA] Entry Load…" at bounding box center [265, 138] width 530 height 246
drag, startPoint x: 199, startPoint y: 184, endPoint x: 240, endPoint y: 185, distance: 41.4
click at [233, 183] on div "Loading... Restrooms Hallway Loading... Clubroom - [GEOGRAPHIC_DATA] Entry Load…" at bounding box center [265, 138] width 530 height 246
drag, startPoint x: 143, startPoint y: 183, endPoint x: 227, endPoint y: 179, distance: 83.3
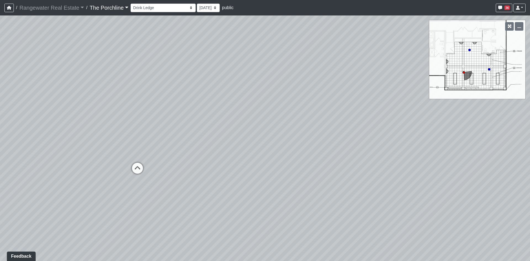
click at [248, 183] on div "Loading... Restrooms Hallway Loading... Clubroom - [GEOGRAPHIC_DATA] Entry Load…" at bounding box center [265, 138] width 530 height 246
drag, startPoint x: 77, startPoint y: 158, endPoint x: 222, endPoint y: 174, distance: 146.3
click at [220, 174] on div "Loading... Restrooms Hallway Loading... Clubroom - [GEOGRAPHIC_DATA] Entry Load…" at bounding box center [265, 138] width 530 height 246
drag, startPoint x: 112, startPoint y: 161, endPoint x: 254, endPoint y: 167, distance: 142.1
click at [245, 167] on div "Loading... Restrooms Hallway Loading... Clubroom - [GEOGRAPHIC_DATA] Entry Load…" at bounding box center [265, 138] width 530 height 246
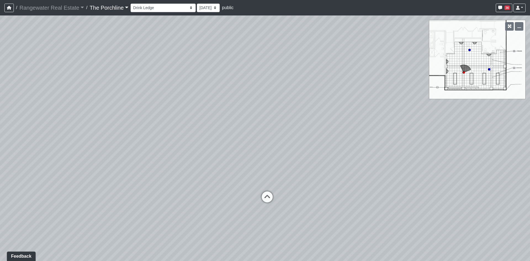
drag, startPoint x: 59, startPoint y: 149, endPoint x: 240, endPoint y: 163, distance: 181.2
click at [217, 162] on div "Loading... Restrooms Hallway Loading... Clubroom - [GEOGRAPHIC_DATA] Entry Load…" at bounding box center [265, 138] width 530 height 246
drag, startPoint x: 107, startPoint y: 167, endPoint x: 202, endPoint y: 133, distance: 100.3
click at [196, 134] on div "Loading... Restrooms Hallway Loading... Clubroom - [GEOGRAPHIC_DATA] Entry Load…" at bounding box center [265, 138] width 530 height 246
drag, startPoint x: 156, startPoint y: 172, endPoint x: 233, endPoint y: 131, distance: 87.5
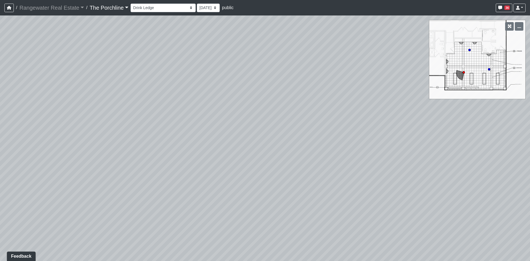
click at [214, 137] on div "Loading... Restrooms Hallway Loading... Clubroom - [GEOGRAPHIC_DATA] Entry Load…" at bounding box center [265, 138] width 530 height 246
drag, startPoint x: 148, startPoint y: 142, endPoint x: 288, endPoint y: 139, distance: 139.5
click at [263, 139] on div "Loading... Restrooms Hallway Loading... Clubroom - [GEOGRAPHIC_DATA] Entry Load…" at bounding box center [265, 138] width 530 height 246
drag, startPoint x: 142, startPoint y: 139, endPoint x: 298, endPoint y: 161, distance: 157.1
click at [263, 161] on div "Loading... Restrooms Hallway Loading... Clubroom - [GEOGRAPHIC_DATA] Entry Load…" at bounding box center [265, 138] width 530 height 246
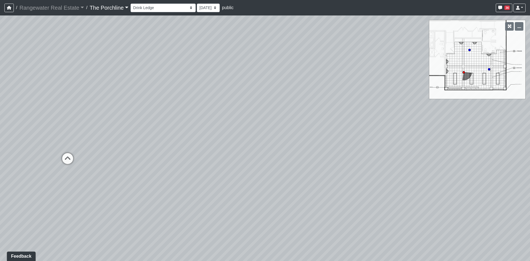
drag, startPoint x: 161, startPoint y: 162, endPoint x: 303, endPoint y: 150, distance: 142.7
click at [259, 152] on div "Loading... Restrooms Hallway Loading... Clubroom - [GEOGRAPHIC_DATA] Entry Load…" at bounding box center [265, 138] width 530 height 246
click at [258, 124] on icon at bounding box center [259, 123] width 17 height 17
drag, startPoint x: 291, startPoint y: 154, endPoint x: 165, endPoint y: 149, distance: 125.5
click at [165, 149] on div "Loading... Restrooms Hallway Loading... Clubroom - [GEOGRAPHIC_DATA] Entry Load…" at bounding box center [265, 138] width 530 height 246
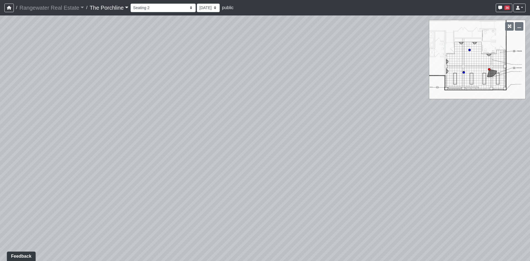
drag, startPoint x: 273, startPoint y: 141, endPoint x: 159, endPoint y: 177, distance: 119.4
click at [159, 177] on div "Loading... Restrooms Hallway Loading... Clubroom - [GEOGRAPHIC_DATA] Entry Load…" at bounding box center [265, 138] width 530 height 246
drag, startPoint x: 351, startPoint y: 159, endPoint x: 196, endPoint y: 166, distance: 154.8
click at [196, 166] on div "Loading... Restrooms Hallway Loading... Clubroom - [GEOGRAPHIC_DATA] Entry Load…" at bounding box center [265, 138] width 530 height 246
drag, startPoint x: 370, startPoint y: 170, endPoint x: 209, endPoint y: 163, distance: 161.5
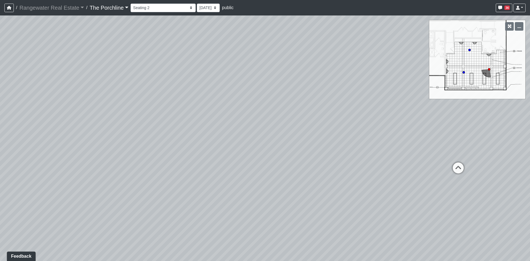
click at [208, 164] on div "Loading... Restrooms Hallway Loading... Clubroom - [GEOGRAPHIC_DATA] Entry Load…" at bounding box center [265, 138] width 530 height 246
drag, startPoint x: 345, startPoint y: 165, endPoint x: 175, endPoint y: 147, distance: 171.7
click at [175, 147] on div "Loading... Restrooms Hallway Loading... Clubroom - [GEOGRAPHIC_DATA] Entry Load…" at bounding box center [265, 138] width 530 height 246
click at [263, 133] on icon at bounding box center [303, 135] width 17 height 17
drag, startPoint x: 172, startPoint y: 117, endPoint x: 0, endPoint y: 77, distance: 177.0
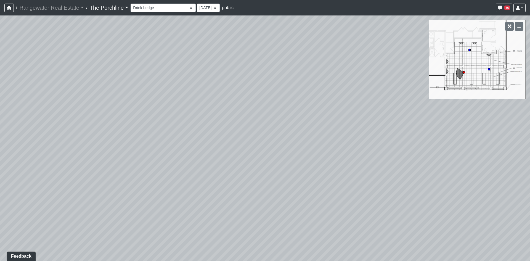
click at [0, 78] on div "Loading... Restrooms Hallway Loading... Clubroom - [GEOGRAPHIC_DATA] Entry Load…" at bounding box center [265, 138] width 530 height 246
drag, startPoint x: 201, startPoint y: 105, endPoint x: 84, endPoint y: 140, distance: 121.8
click at [84, 140] on div "Loading... Restrooms Hallway Loading... Clubroom - [GEOGRAPHIC_DATA] Entry Load…" at bounding box center [265, 138] width 530 height 246
click at [263, 120] on icon at bounding box center [345, 118] width 17 height 17
select select "i2bdkiubJgHCzVmD6JTXNL"
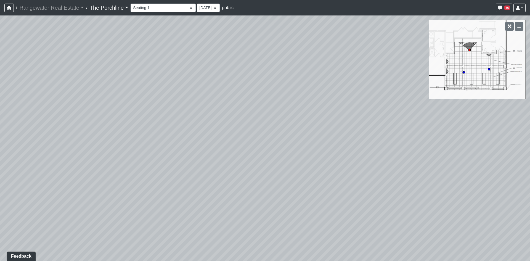
drag, startPoint x: 262, startPoint y: 140, endPoint x: 353, endPoint y: 154, distance: 91.8
click at [263, 153] on div "Loading... Restrooms Hallway Loading... Clubroom - [GEOGRAPHIC_DATA] Entry Load…" at bounding box center [265, 138] width 530 height 246
drag, startPoint x: 66, startPoint y: 115, endPoint x: 239, endPoint y: 94, distance: 173.7
click at [239, 94] on div "Loading... Restrooms Hallway Loading... Clubroom - [GEOGRAPHIC_DATA] Entry Load…" at bounding box center [265, 138] width 530 height 246
drag, startPoint x: 226, startPoint y: 123, endPoint x: 228, endPoint y: 97, distance: 25.8
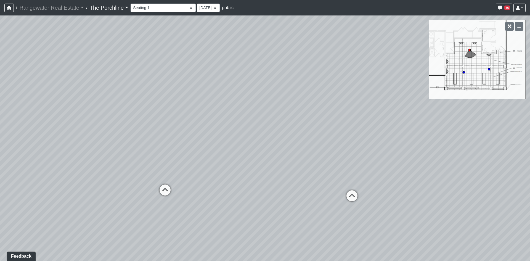
click at [228, 97] on div "Loading... Restrooms Hallway Loading... Clubroom - [GEOGRAPHIC_DATA] Entry Load…" at bounding box center [265, 138] width 530 height 246
